Goal: Register for event/course: Sign up to attend an event or enroll in a course

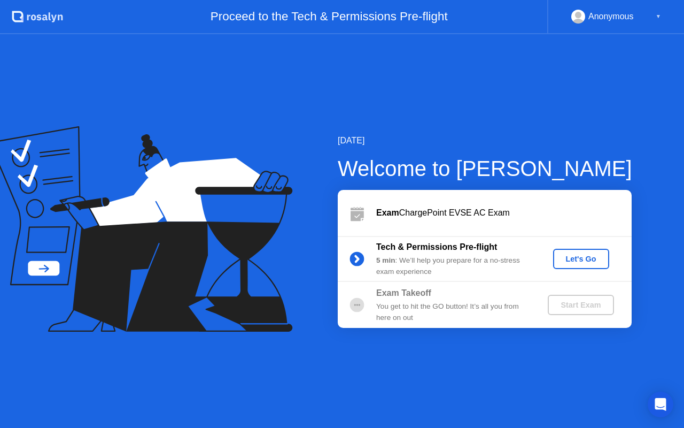
click at [565, 249] on button "Let's Go" at bounding box center [581, 259] width 56 height 20
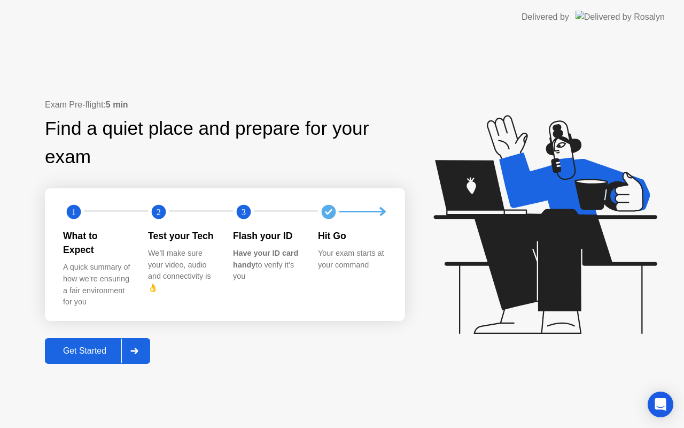
click at [94, 346] on div "Get Started" at bounding box center [84, 351] width 73 height 10
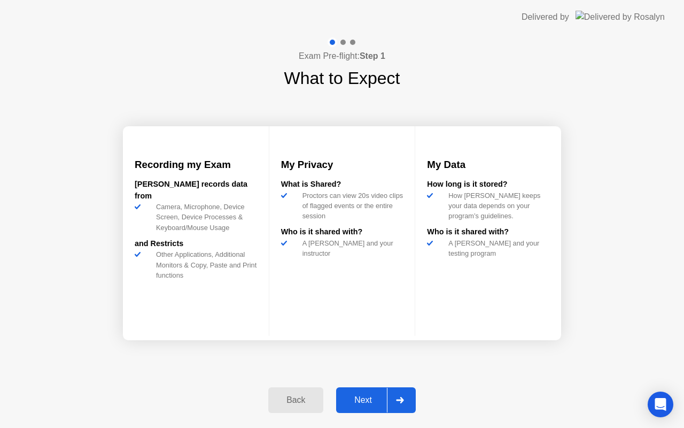
click at [352, 390] on button "Next" at bounding box center [376, 400] width 80 height 26
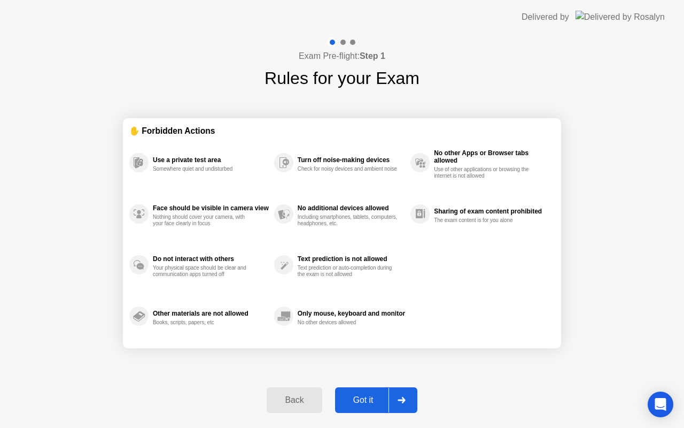
click at [352, 395] on div "Got it" at bounding box center [363, 400] width 50 height 10
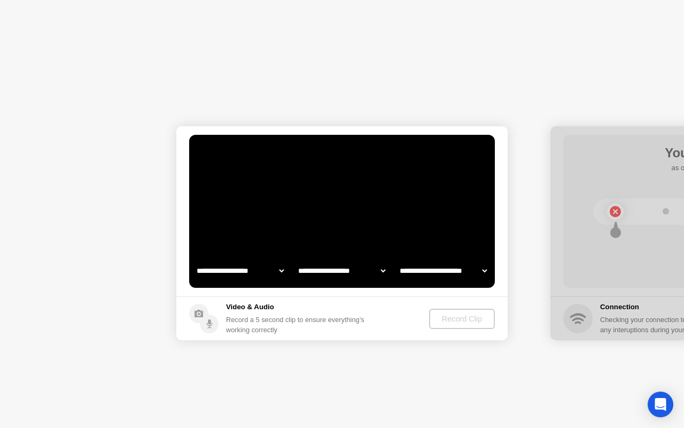
select select "**********"
select select "*******"
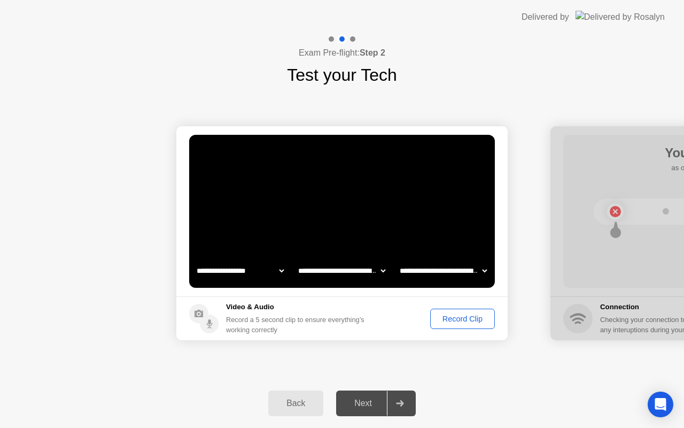
click at [466, 314] on div "Record Clip" at bounding box center [462, 318] width 57 height 9
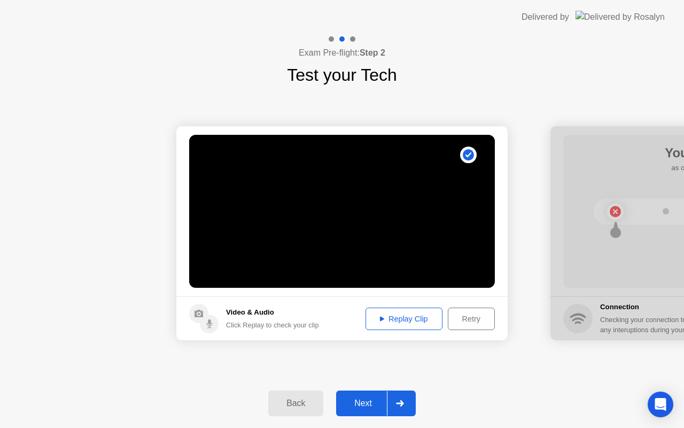
click at [360, 395] on button "Next" at bounding box center [376, 403] width 80 height 26
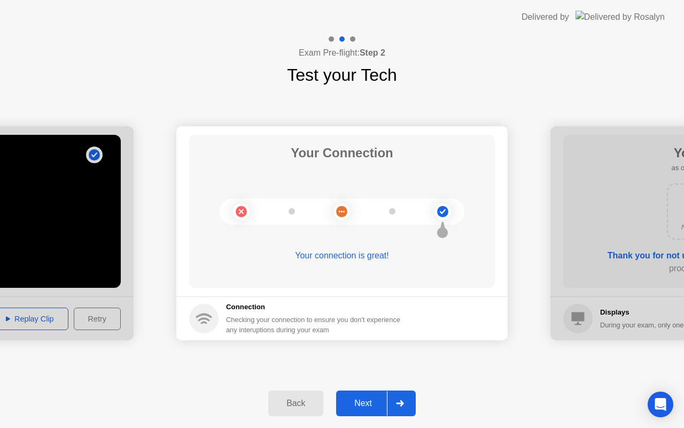
click at [360, 395] on button "Next" at bounding box center [376, 403] width 80 height 26
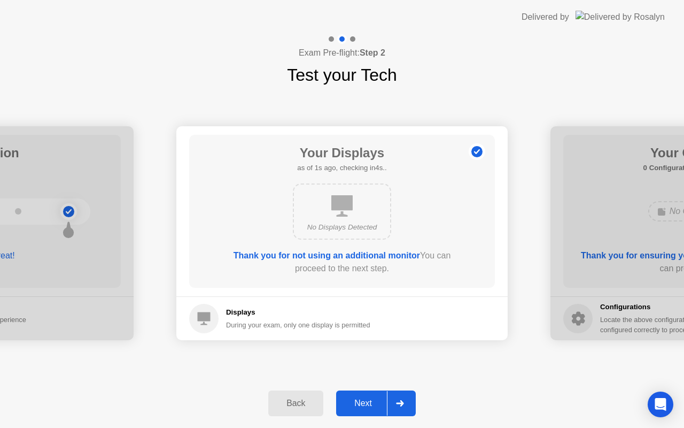
click at [360, 395] on button "Next" at bounding box center [376, 403] width 80 height 26
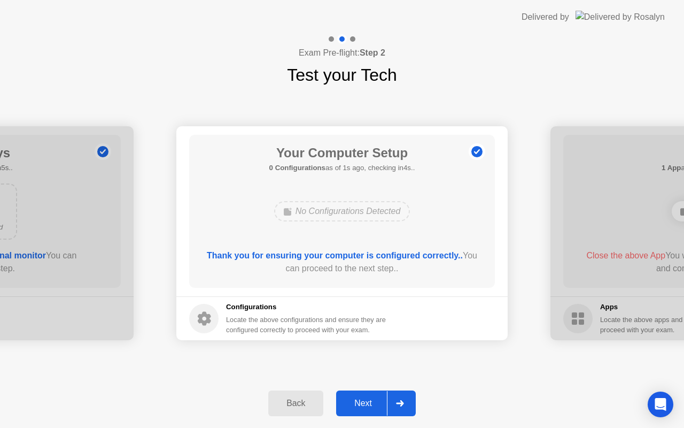
click at [360, 395] on button "Next" at bounding box center [376, 403] width 80 height 26
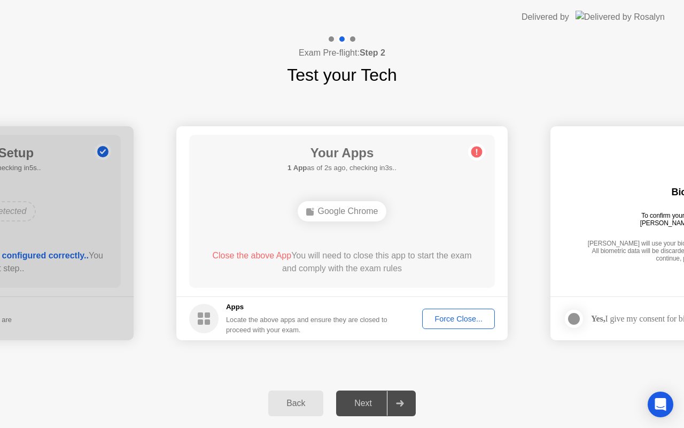
click at [449, 323] on div "Force Close..." at bounding box center [458, 318] width 65 height 9
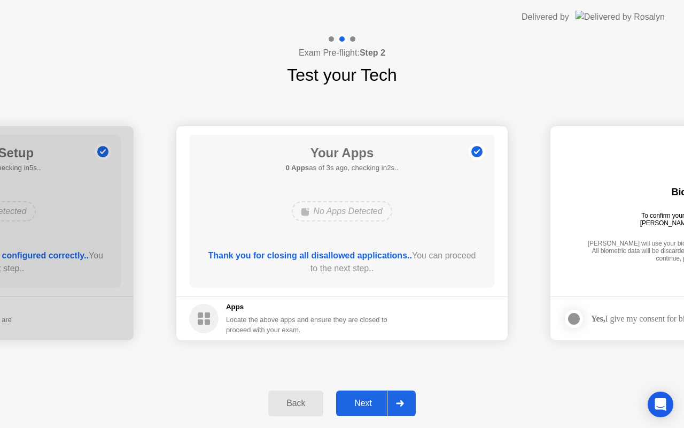
click at [357, 400] on div "Next" at bounding box center [364, 403] width 48 height 10
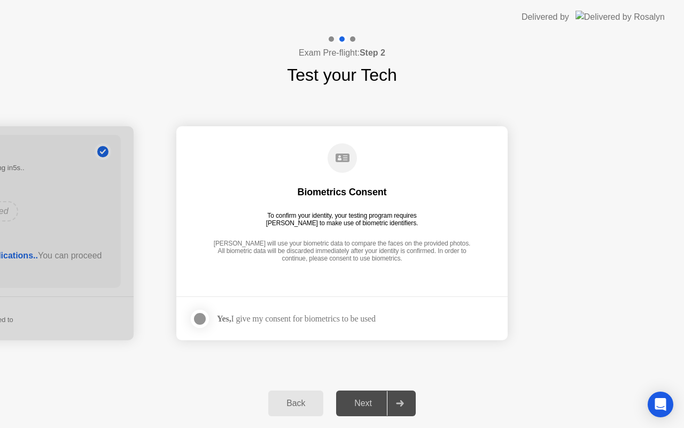
click at [199, 314] on div at bounding box center [200, 318] width 13 height 13
click at [352, 395] on button "Next" at bounding box center [376, 403] width 80 height 26
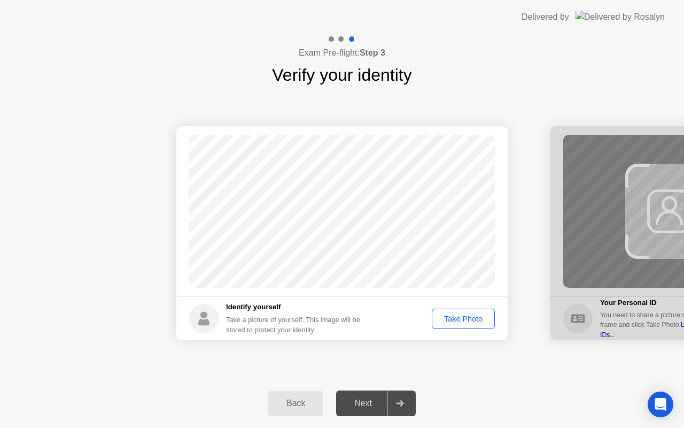
click at [475, 315] on div "Take Photo" at bounding box center [464, 318] width 56 height 9
click at [361, 398] on div "Next" at bounding box center [364, 403] width 48 height 10
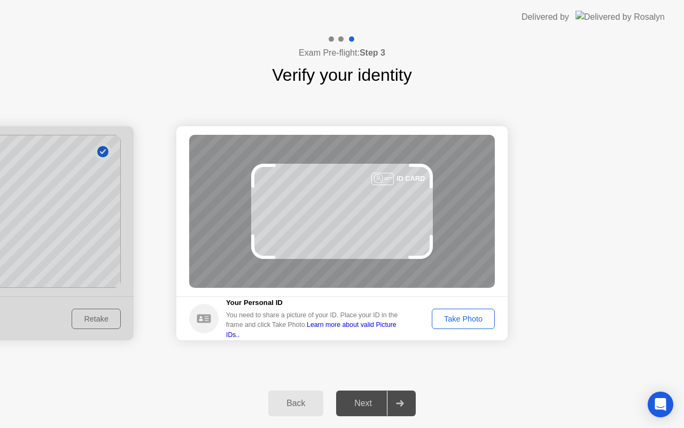
click at [441, 310] on button "Take Photo" at bounding box center [463, 319] width 63 height 20
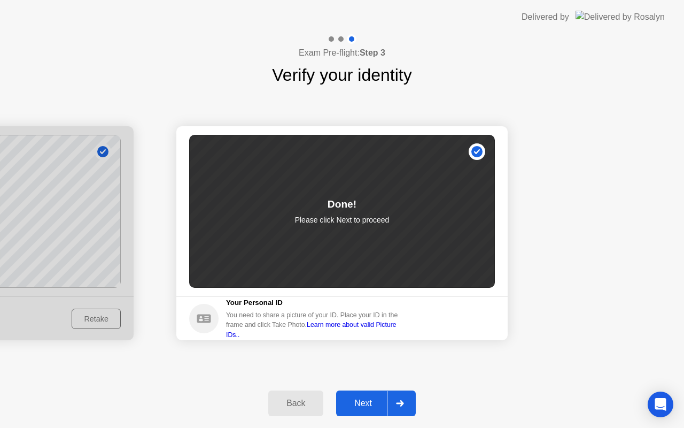
click at [353, 402] on div "Next" at bounding box center [364, 403] width 48 height 10
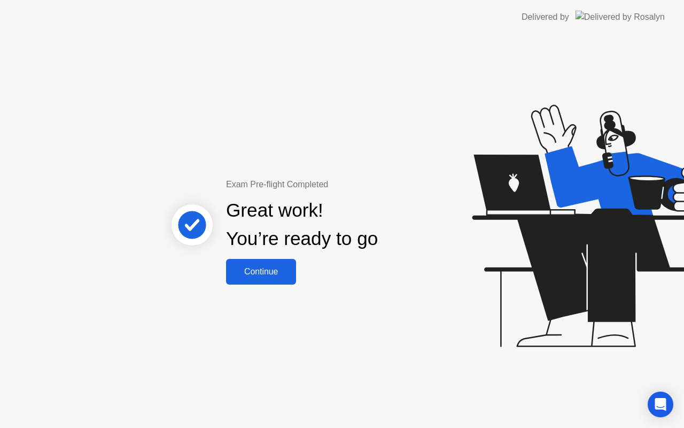
click at [279, 270] on div "Continue" at bounding box center [261, 272] width 64 height 10
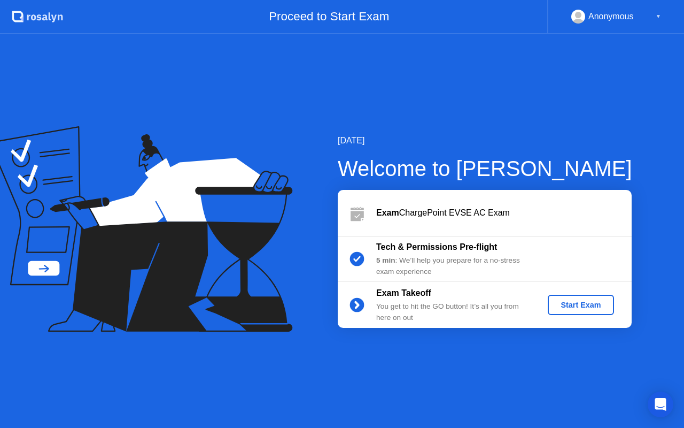
click at [561, 302] on div "Start Exam" at bounding box center [580, 305] width 57 height 9
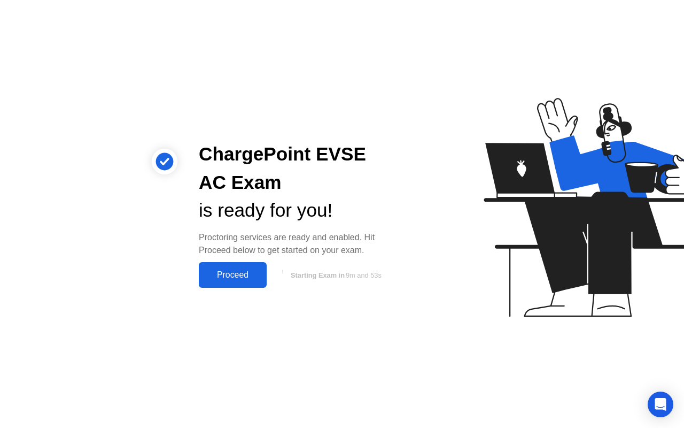
click at [236, 276] on div "Proceed" at bounding box center [232, 275] width 61 height 10
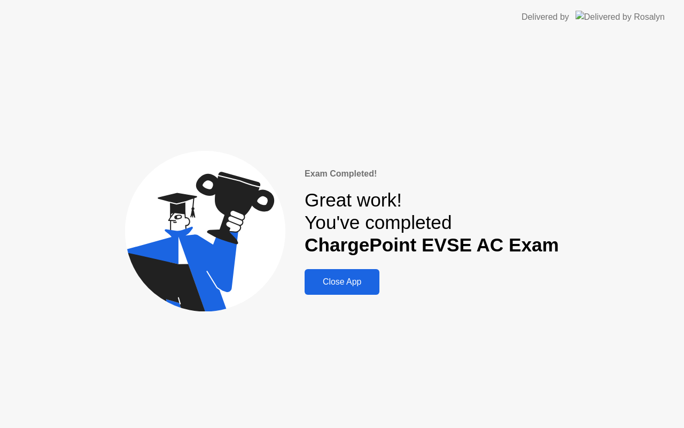
click at [324, 273] on button "Close App" at bounding box center [342, 282] width 75 height 26
